Goal: Task Accomplishment & Management: Manage account settings

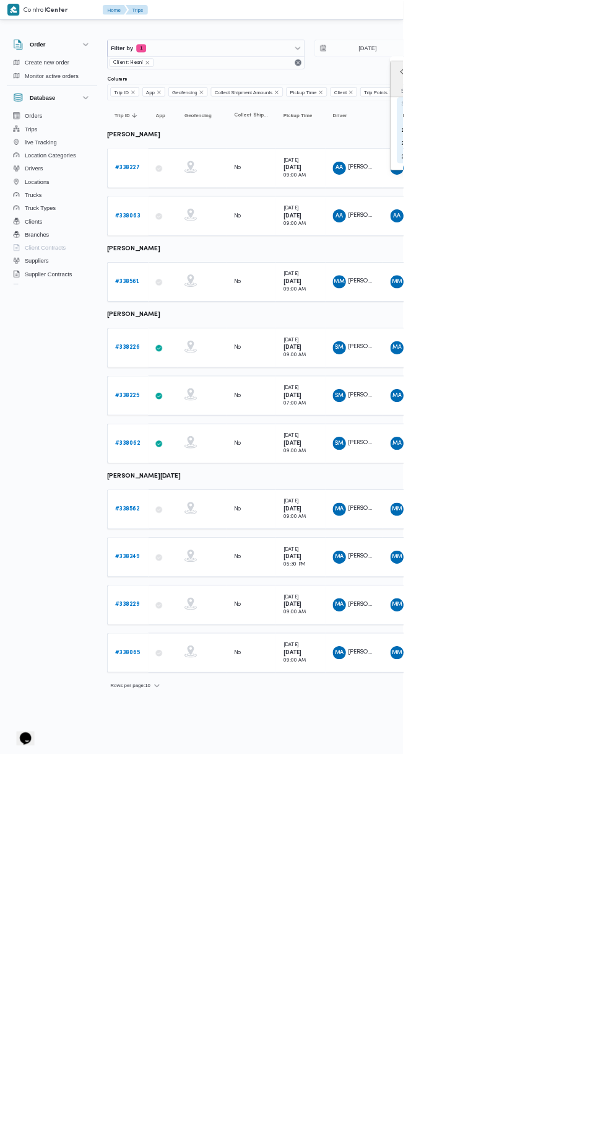
type input "[DATE]"
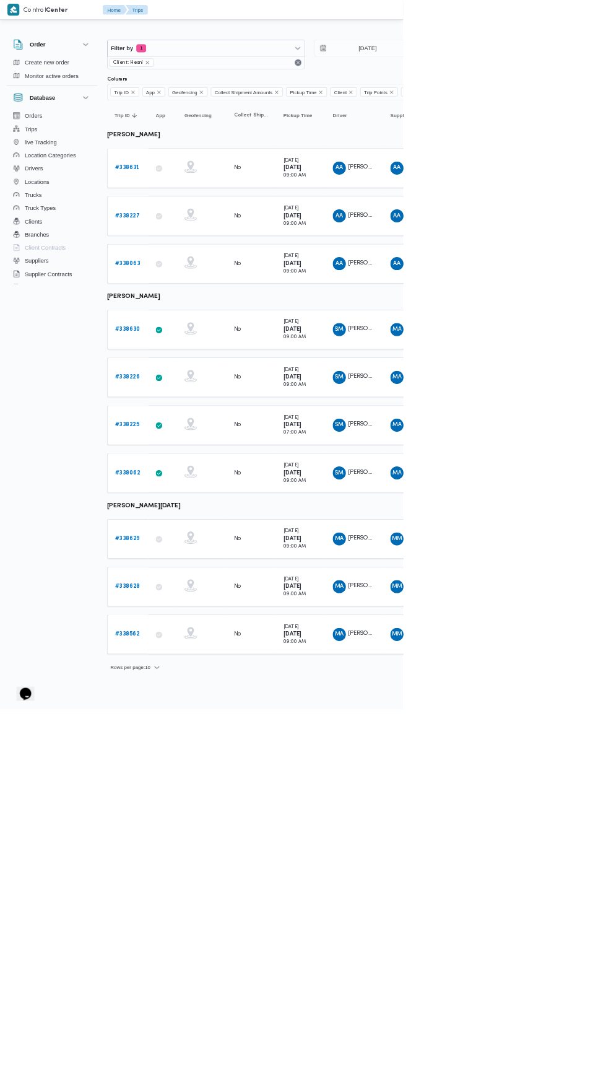
click at [198, 491] on b "# 338630" at bounding box center [192, 495] width 38 height 8
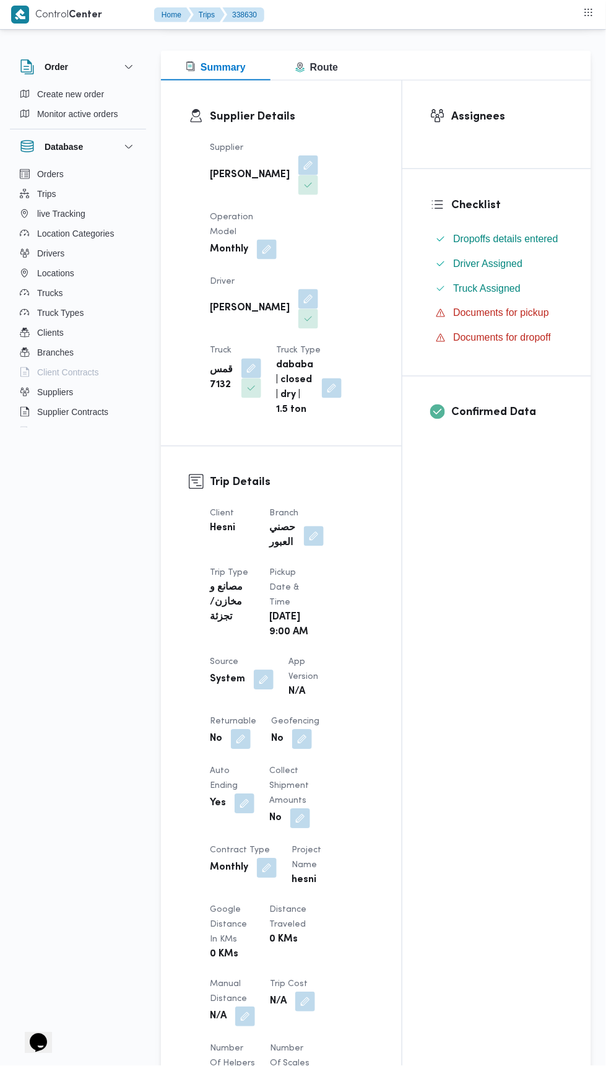
scroll to position [183, 0]
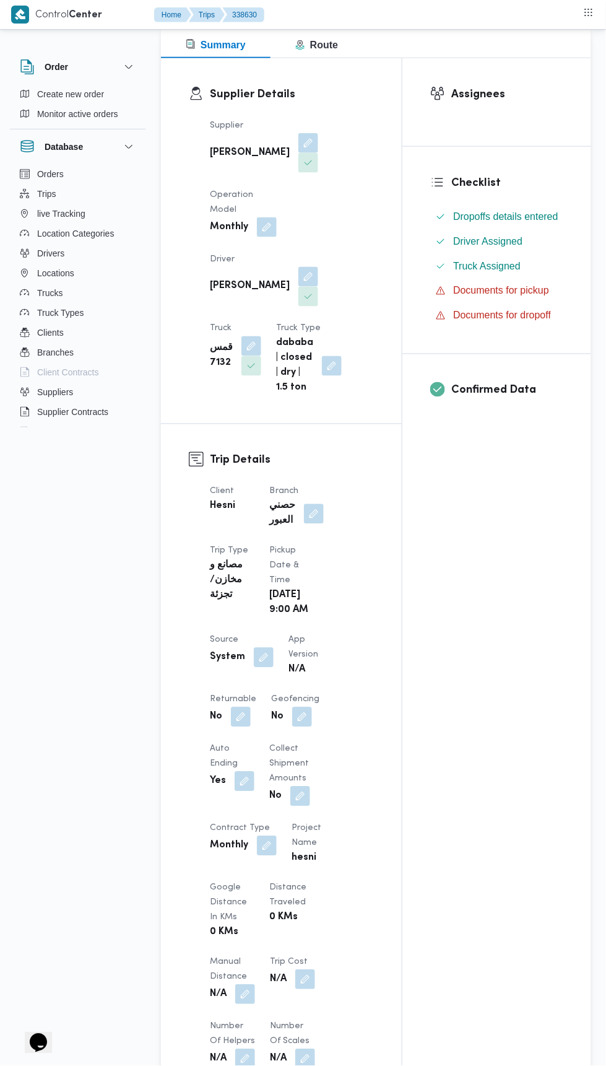
click at [312, 504] on button "button" at bounding box center [314, 514] width 20 height 20
click at [283, 522] on input "Choose a branch" at bounding box center [283, 524] width 1 height 15
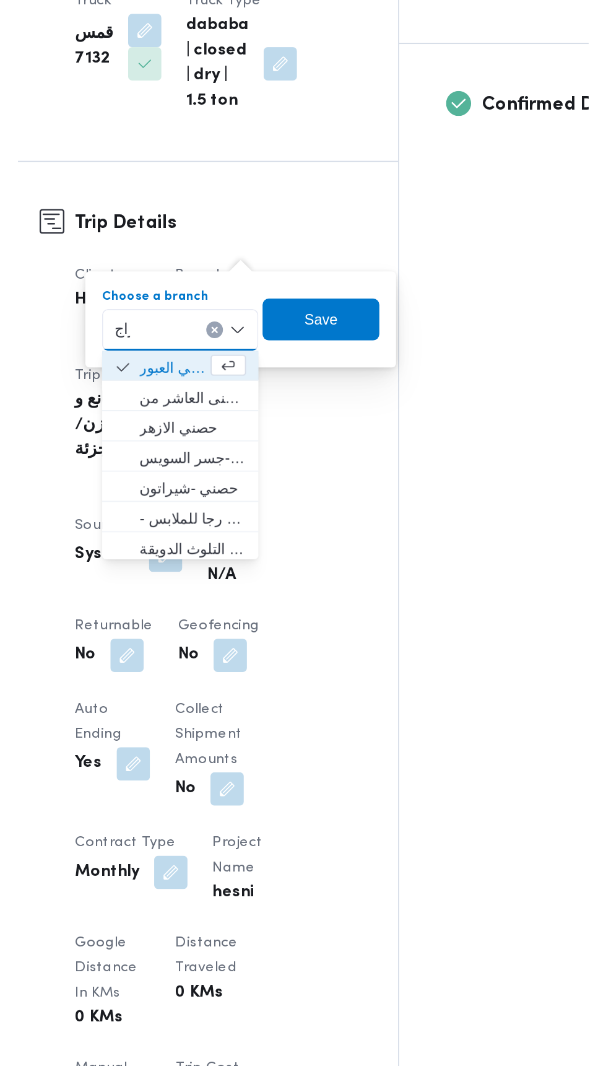
scroll to position [0, 0]
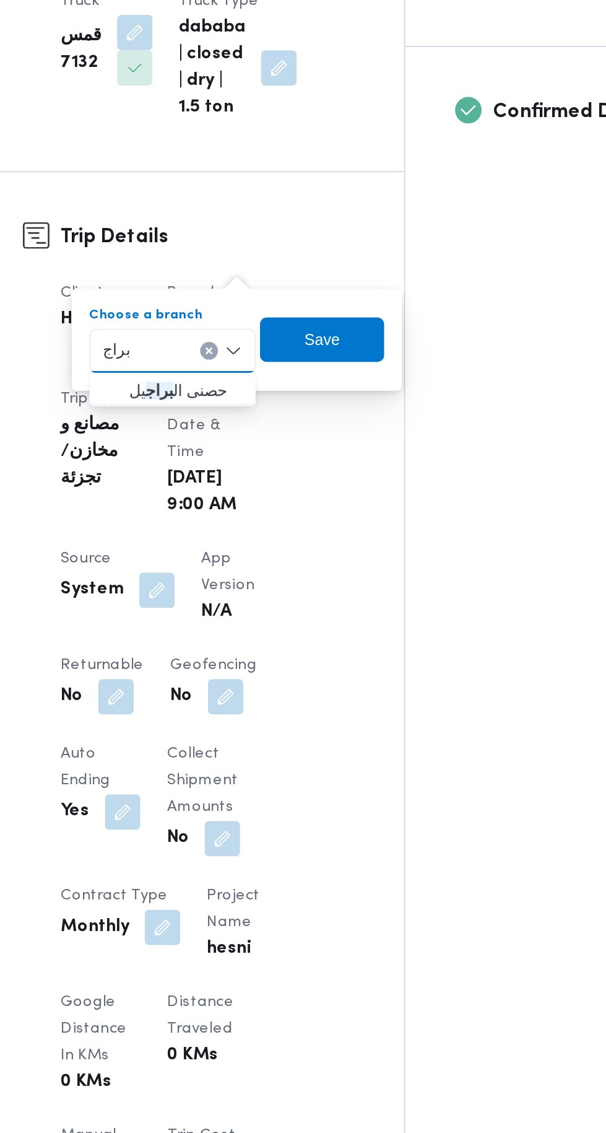
type input "براج"
click at [278, 508] on span "حصنى ال براج يل" at bounding box center [279, 508] width 63 height 15
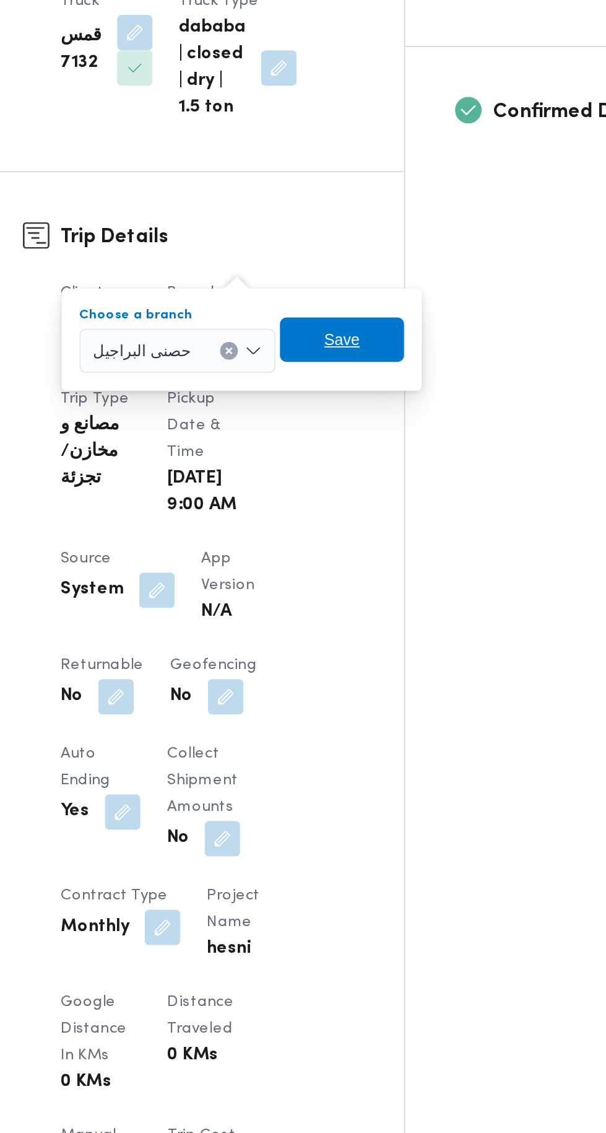
click at [376, 468] on span "Save" at bounding box center [367, 479] width 69 height 25
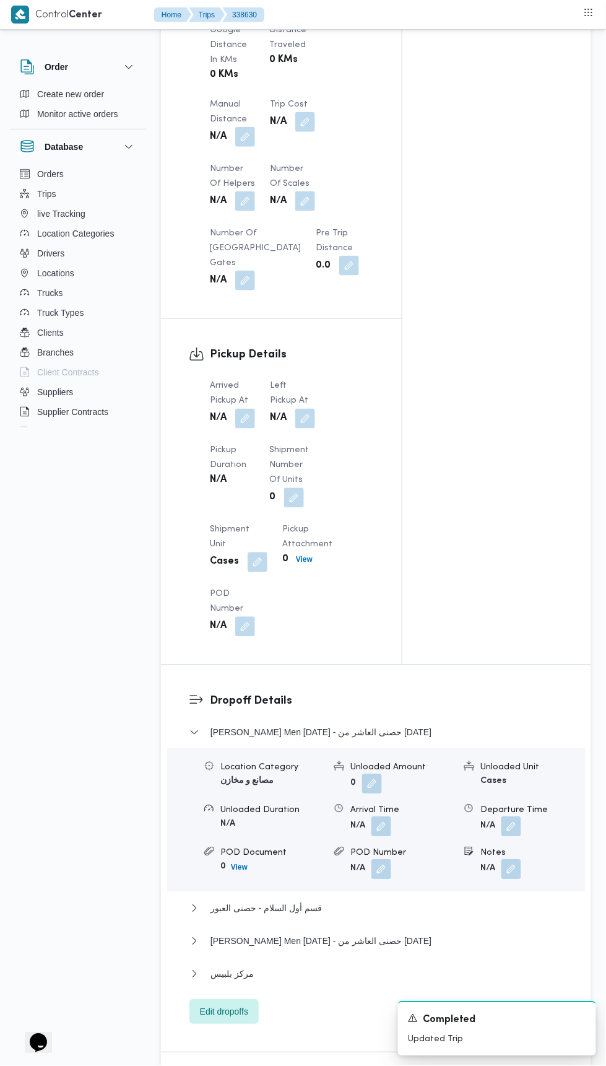
scroll to position [1054, 0]
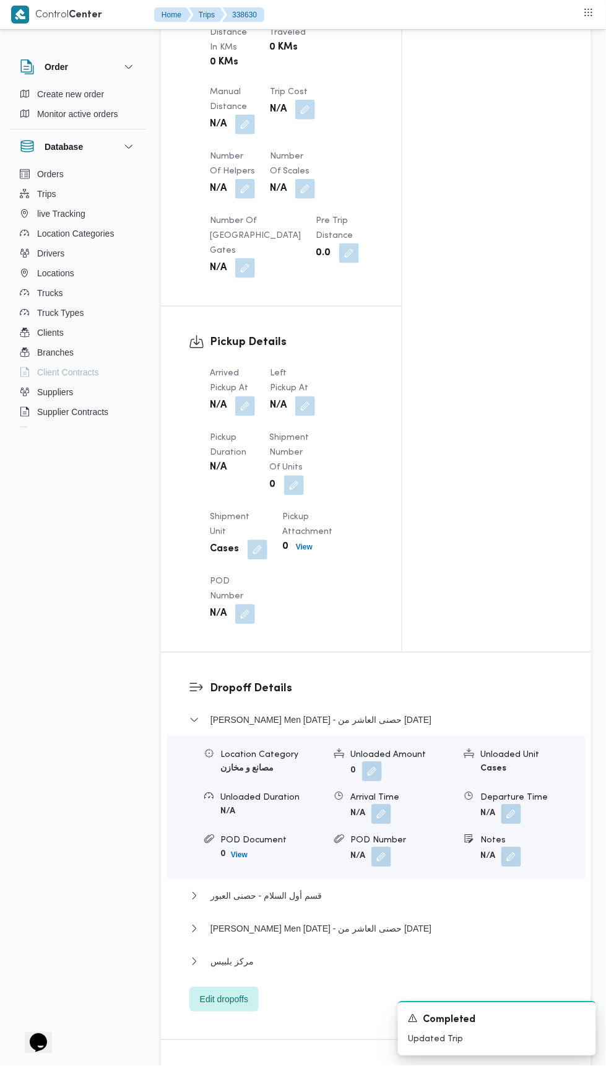
click at [247, 396] on button "button" at bounding box center [245, 406] width 20 height 20
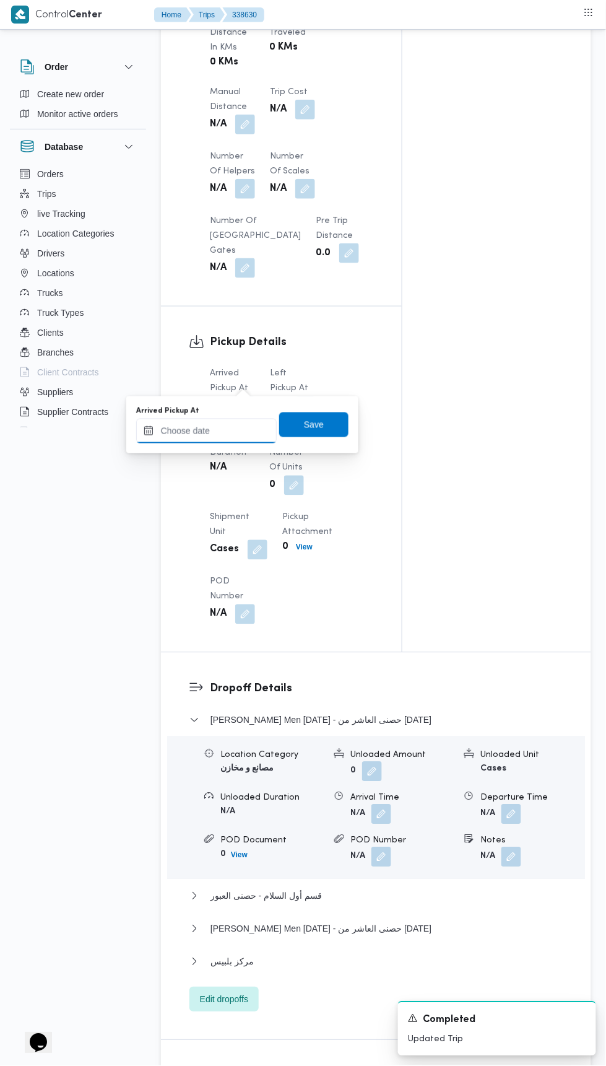
click at [225, 430] on input "Arrived Pickup At" at bounding box center [206, 431] width 141 height 25
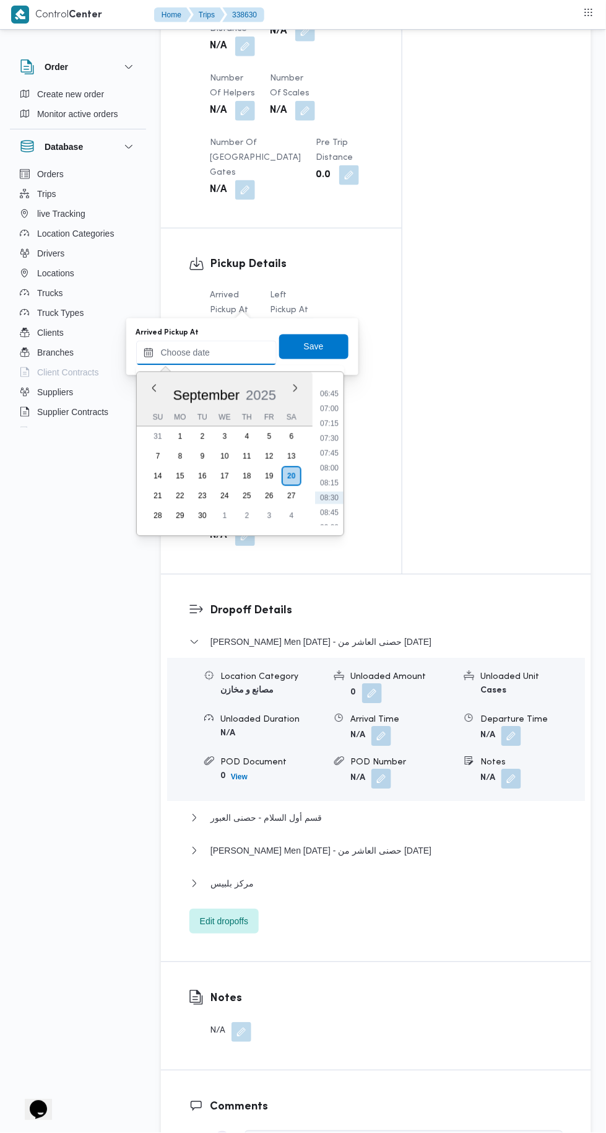
scroll to position [434, 0]
click at [338, 445] on li "08:15" at bounding box center [329, 445] width 28 height 12
type input "[DATE] 08:15"
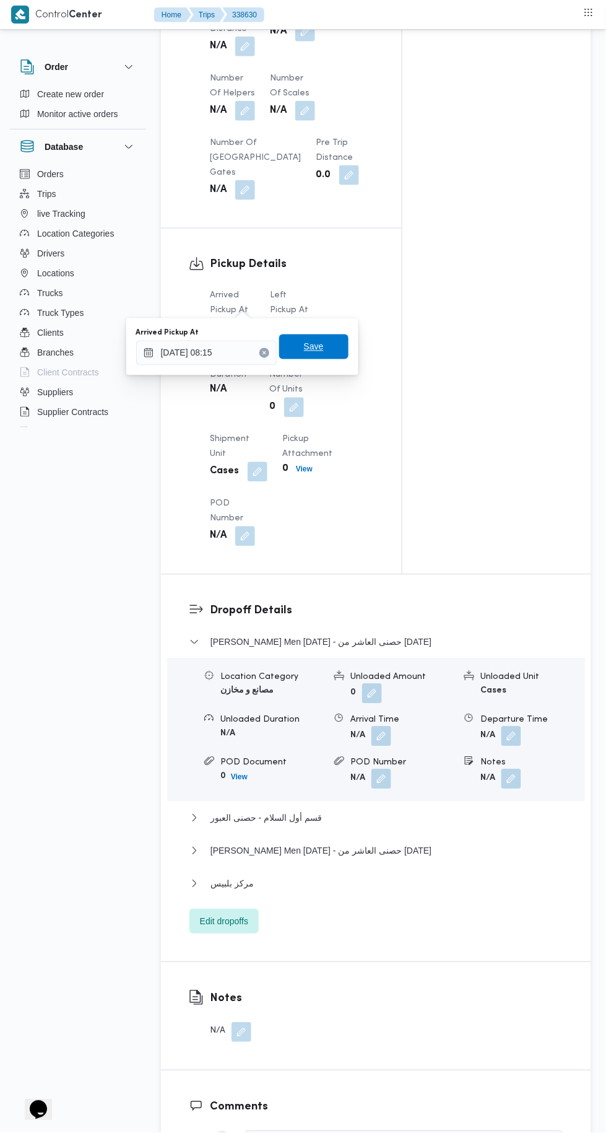
click at [318, 349] on span "Save" at bounding box center [314, 346] width 20 height 15
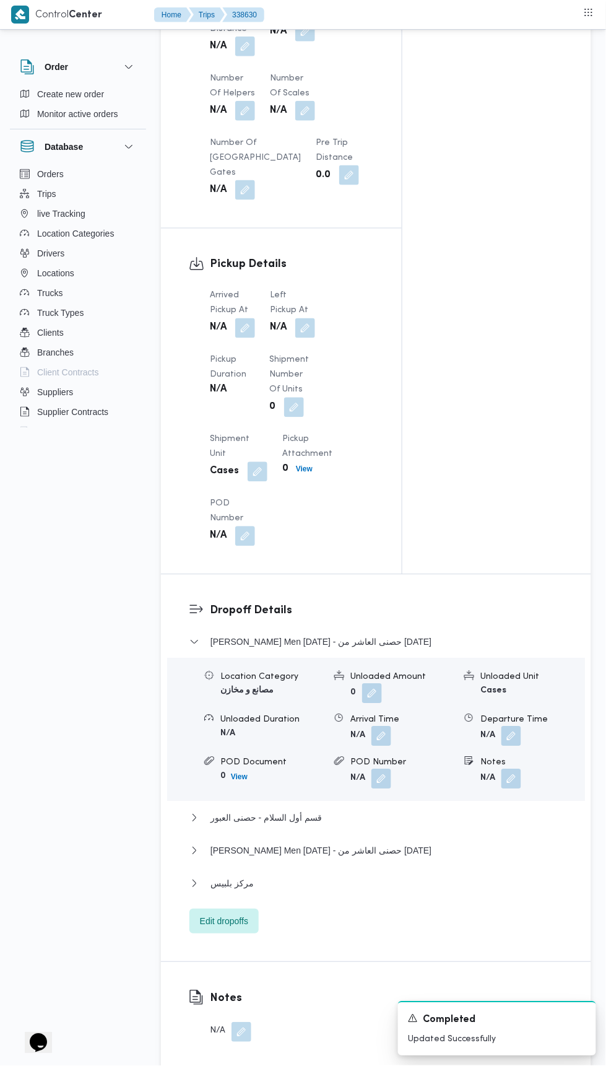
click at [299, 318] on span at bounding box center [302, 328] width 26 height 20
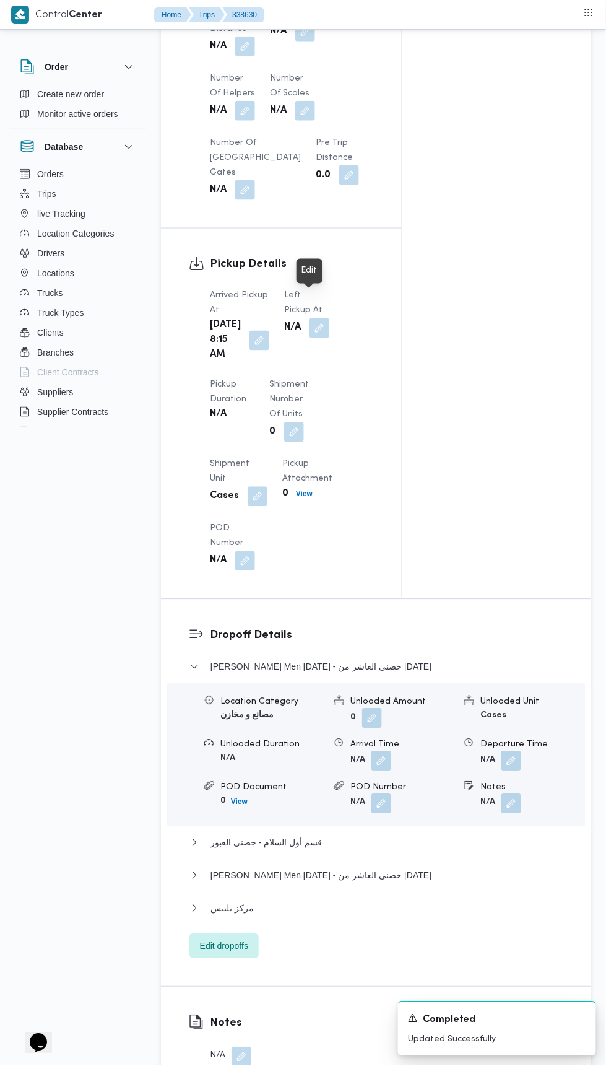
click at [275, 362] on div "Arrived Pickup At [DATE] 8:15 AM Left Pickup At N/A Pickup Duration N/A Shipmen…" at bounding box center [292, 429] width 179 height 297
click at [311, 318] on button "button" at bounding box center [320, 328] width 20 height 20
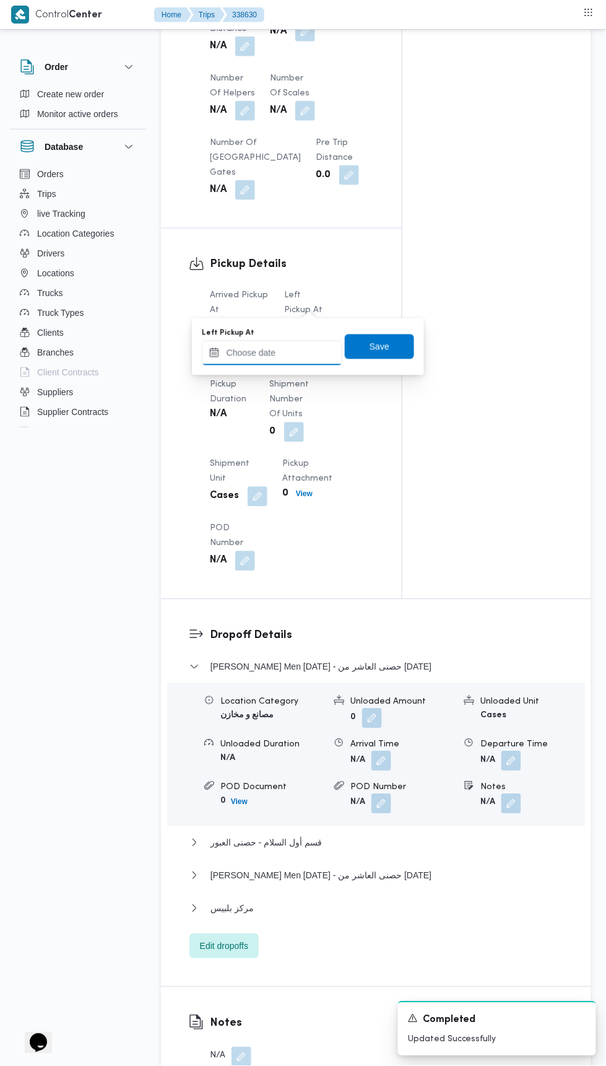
click at [295, 349] on input "Left Pickup At" at bounding box center [272, 353] width 141 height 25
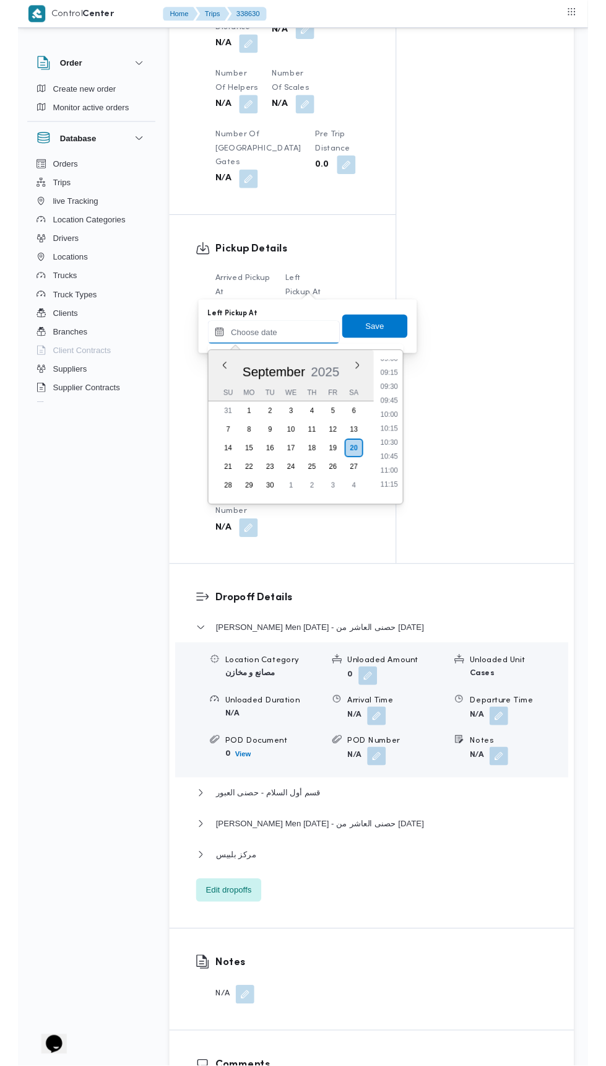
scroll to position [545, 0]
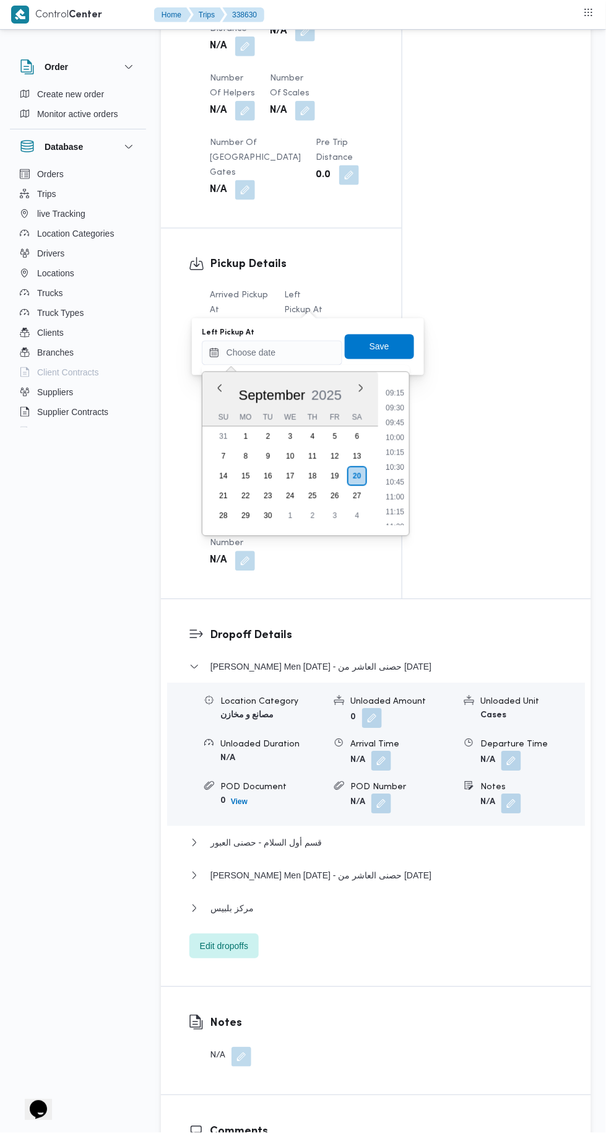
click at [398, 417] on li "09:45" at bounding box center [395, 423] width 28 height 12
type input "[DATE] 09:45"
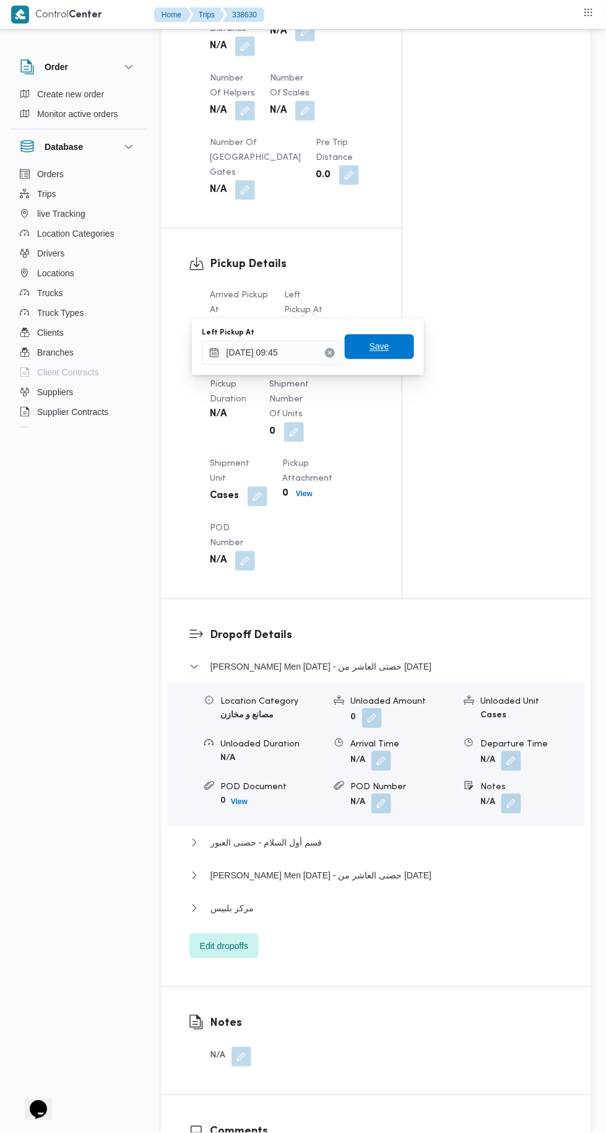
click at [394, 338] on span "Save" at bounding box center [379, 346] width 69 height 25
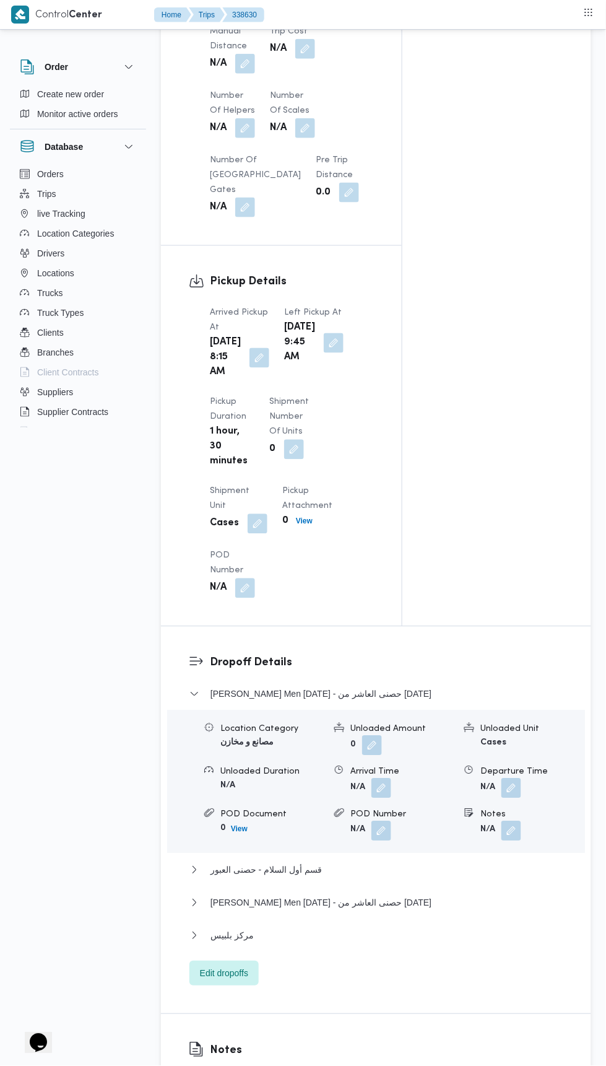
scroll to position [0, 0]
